Goal: Task Accomplishment & Management: Manage account settings

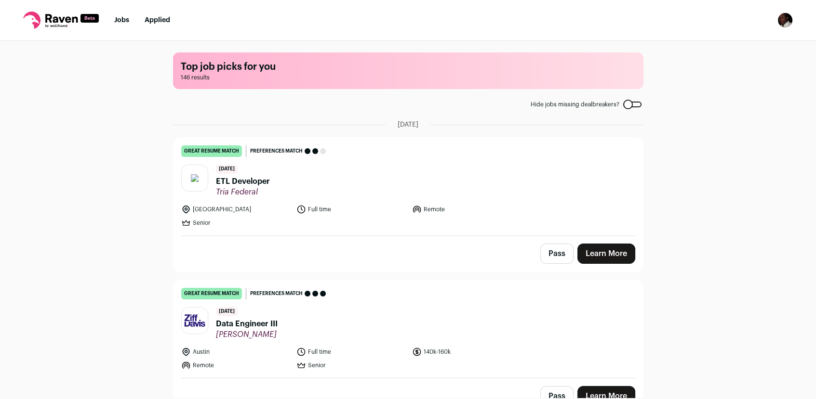
click at [788, 23] on img "Open dropdown" at bounding box center [784, 20] width 15 height 15
click at [730, 47] on link "Settings" at bounding box center [738, 44] width 106 height 23
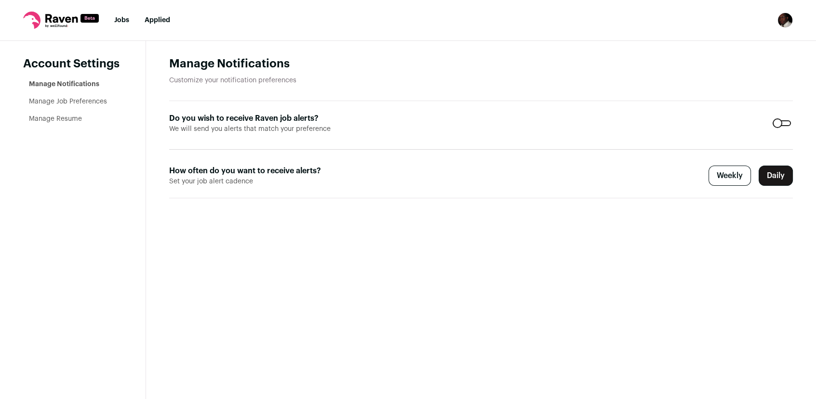
click at [70, 117] on link "Manage Resume" at bounding box center [55, 119] width 53 height 7
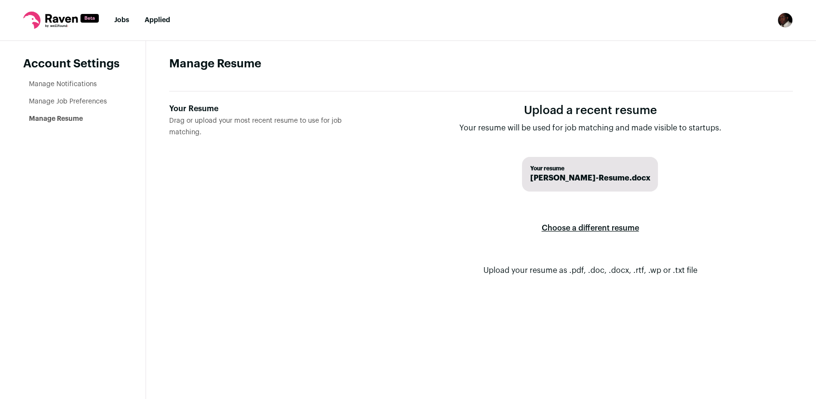
click at [583, 226] on label "Choose a different resume" at bounding box center [589, 228] width 97 height 27
click at [0, 0] on input "Your Resume Drag or upload your most recent resume to use for job matching." at bounding box center [0, 0] width 0 height 0
click at [197, 110] on div "Your Resume" at bounding box center [270, 109] width 203 height 12
click at [0, 0] on input "Your Resume Drag or upload your most recent resume to use for job matching." at bounding box center [0, 0] width 0 height 0
click at [114, 21] on link "Jobs" at bounding box center [121, 20] width 15 height 7
